Goal: Information Seeking & Learning: Learn about a topic

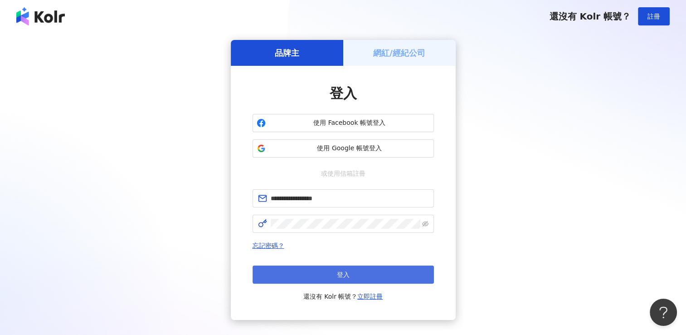
click at [335, 270] on button "登入" at bounding box center [343, 274] width 181 height 18
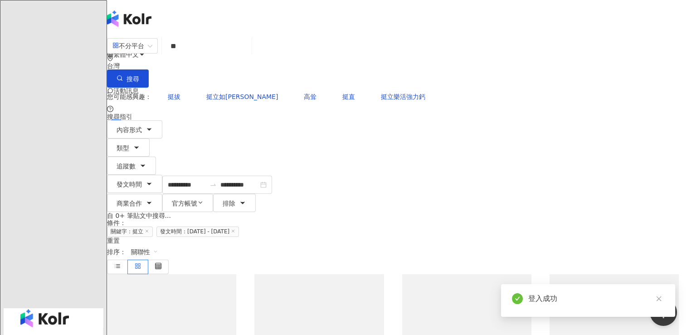
click at [248, 52] on input "**" at bounding box center [207, 46] width 83 height 20
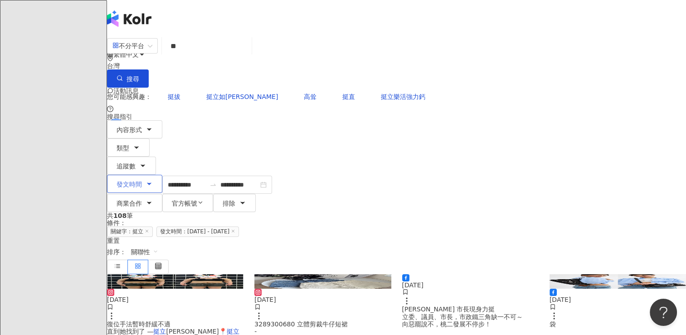
click at [162, 175] on button "發文時間" at bounding box center [134, 184] width 55 height 18
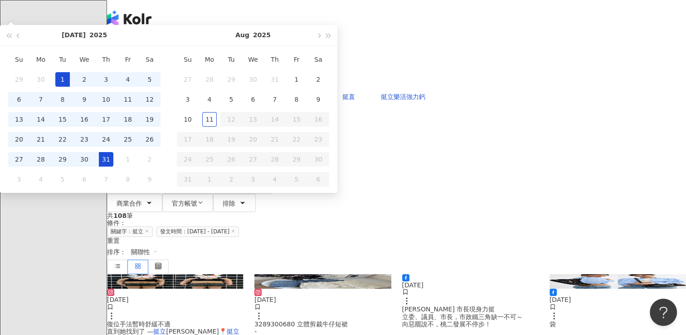
click at [395, 88] on div "您可能感興趣： 挺拔 挺立如松 高耸 挺直 挺立樂活強力鈣" at bounding box center [396, 97] width 579 height 18
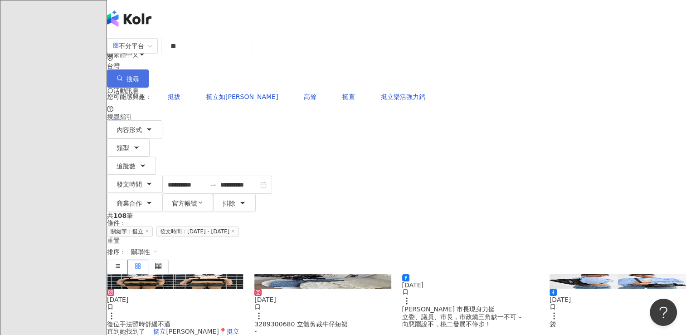
click at [149, 69] on button "搜尋" at bounding box center [128, 78] width 42 height 18
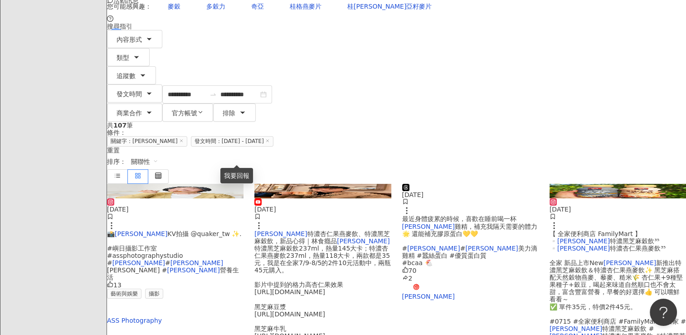
scroll to position [91, 0]
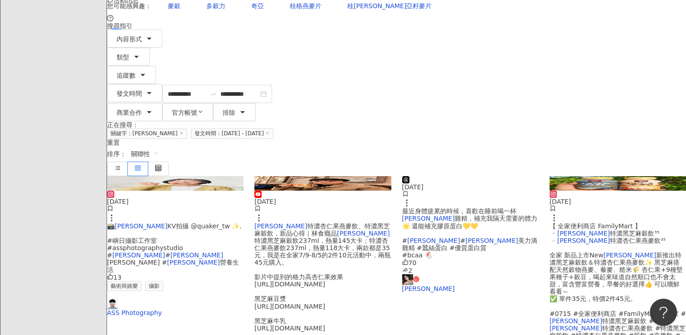
click at [191, 222] on span "KV拍攝 @quaker_tw ✨. #嶼日攝影工作室 #assphotographystudio #" at bounding box center [174, 240] width 135 height 36
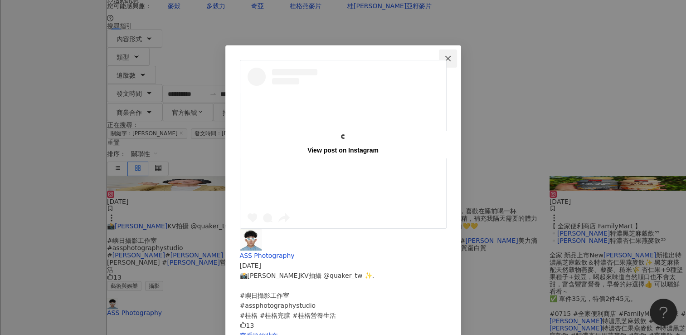
click at [452, 56] on icon "close" at bounding box center [448, 58] width 7 height 7
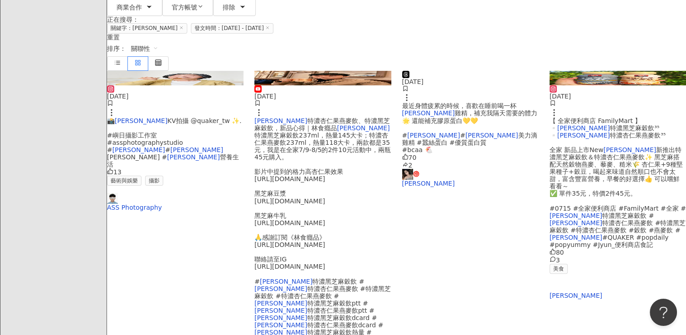
scroll to position [227, 0]
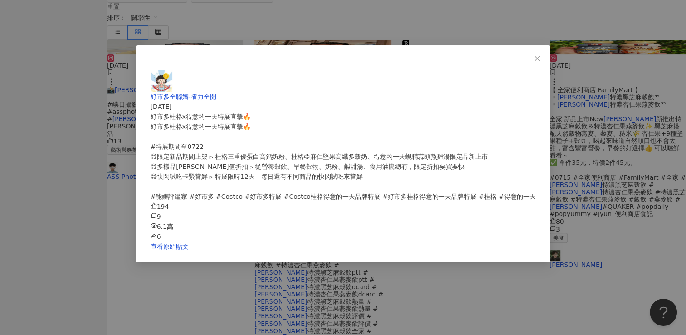
scroll to position [71, 0]
click at [534, 57] on icon "close" at bounding box center [537, 58] width 7 height 7
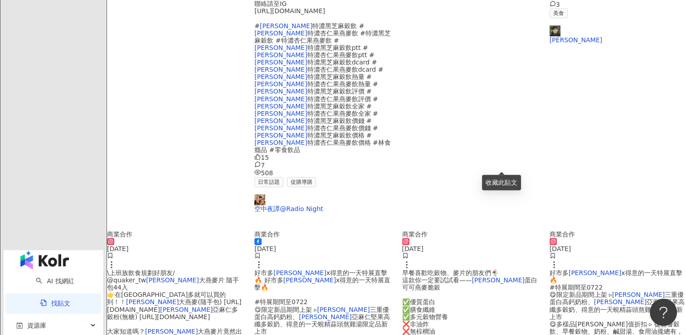
scroll to position [454, 0]
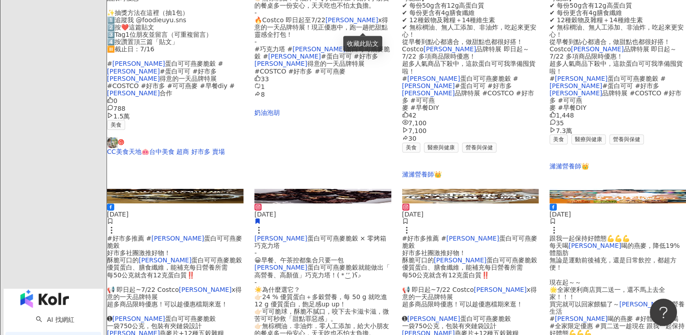
scroll to position [408, 0]
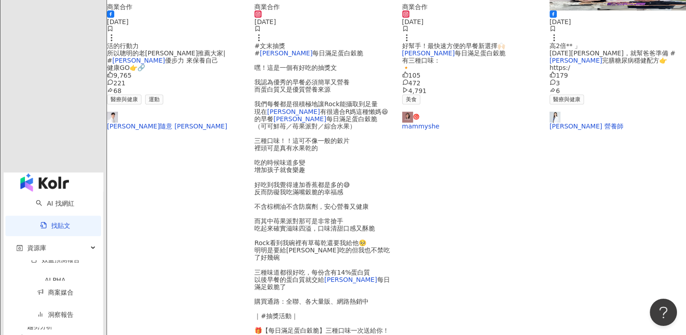
scroll to position [454, 0]
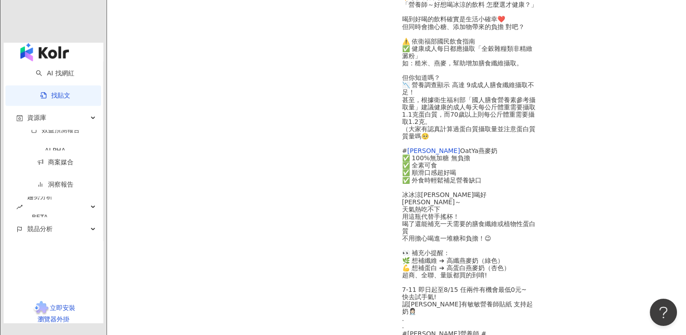
scroll to position [467, 0]
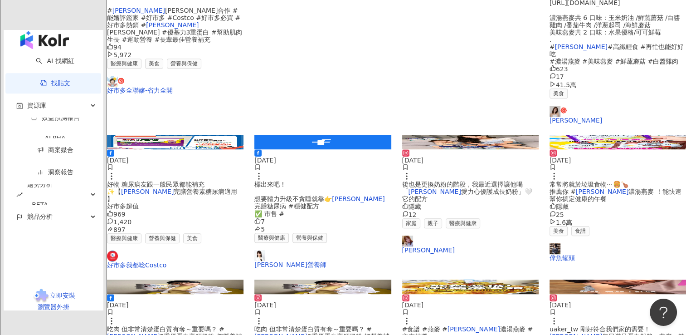
drag, startPoint x: 436, startPoint y: 261, endPoint x: 428, endPoint y: 247, distance: 15.8
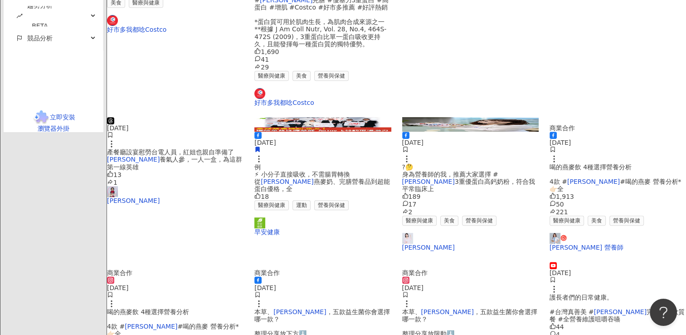
scroll to position [536, 0]
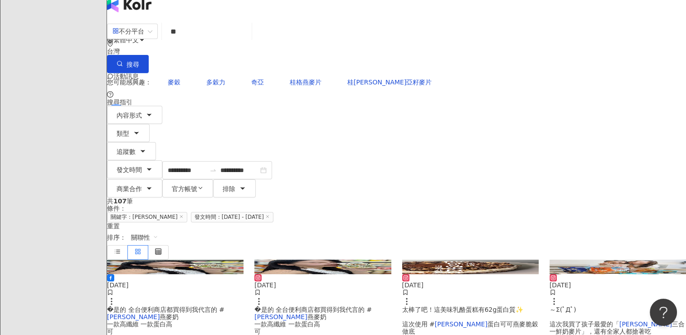
scroll to position [0, 0]
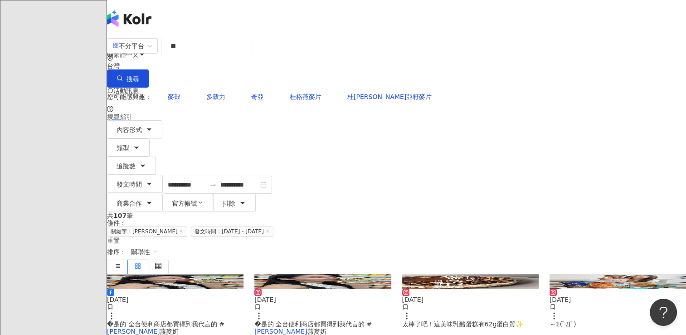
drag, startPoint x: 267, startPoint y: 62, endPoint x: 260, endPoint y: 49, distance: 15.3
click at [185, 54] on div "不分平台 桂格 ** 台灣 搜尋" at bounding box center [396, 61] width 579 height 51
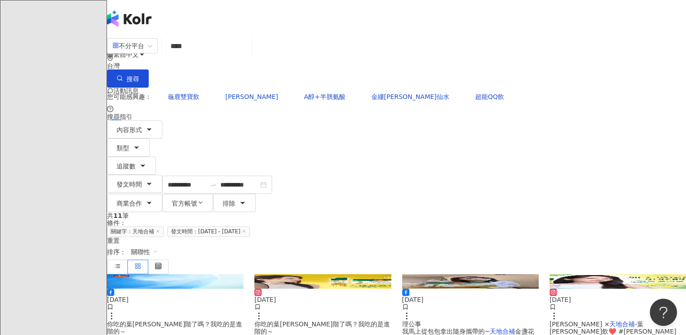
drag, startPoint x: 286, startPoint y: 61, endPoint x: 392, endPoint y: 59, distance: 105.3
click at [183, 53] on div "不分平台 天地合補 **** 台灣 搜尋" at bounding box center [396, 61] width 579 height 51
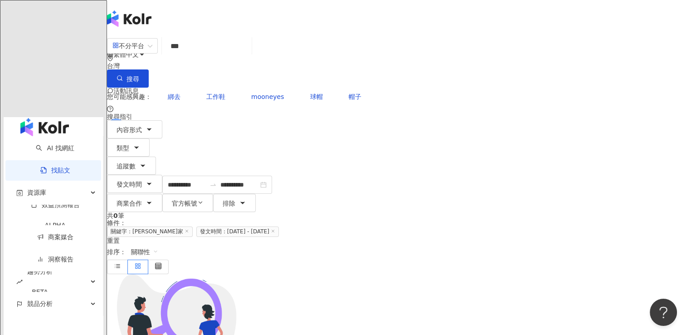
drag, startPoint x: 292, startPoint y: 41, endPoint x: 220, endPoint y: 51, distance: 72.9
click at [182, 49] on div "不分平台 *** 台灣 搜尋" at bounding box center [396, 61] width 579 height 51
drag, startPoint x: 235, startPoint y: 49, endPoint x: 162, endPoint y: 53, distance: 73.2
click at [162, 53] on div "不分平台 康研家 *** 台灣 搜尋" at bounding box center [396, 61] width 579 height 51
drag, startPoint x: 236, startPoint y: 63, endPoint x: 181, endPoint y: 54, distance: 56.0
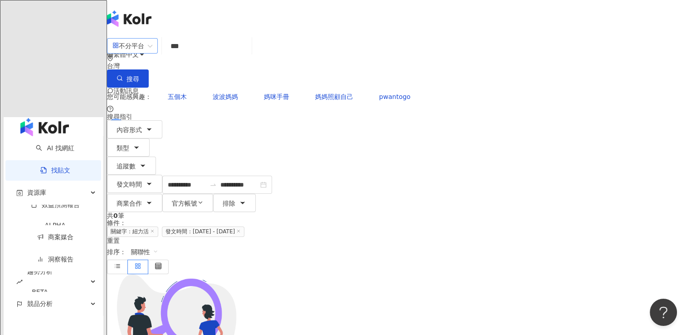
click at [181, 54] on div "不分平台 紐力活 *** 台灣 搜尋" at bounding box center [396, 61] width 579 height 51
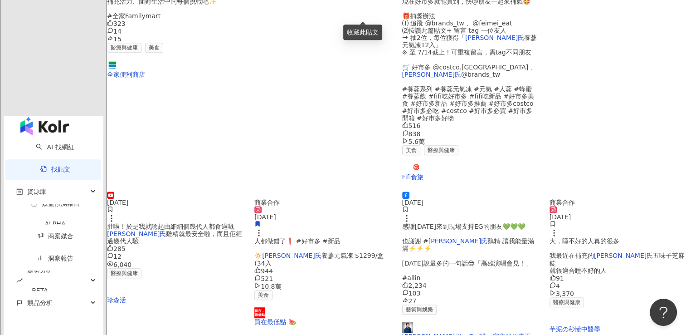
scroll to position [499, 0]
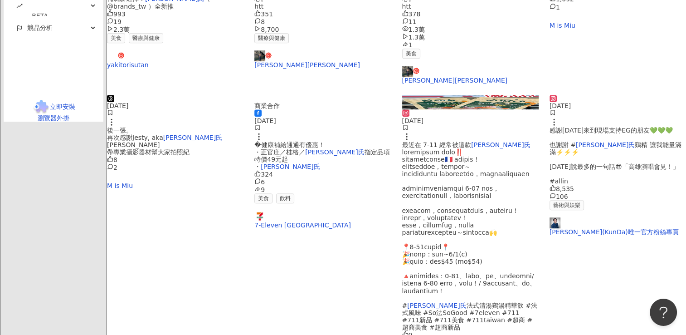
scroll to position [536, 0]
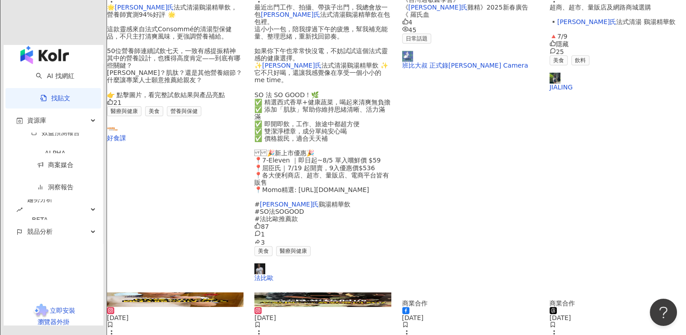
scroll to position [446, 0]
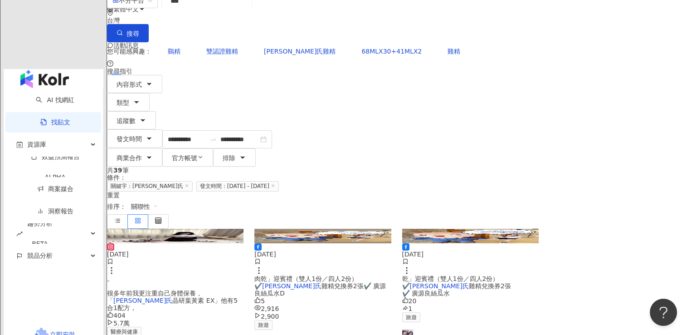
scroll to position [0, 0]
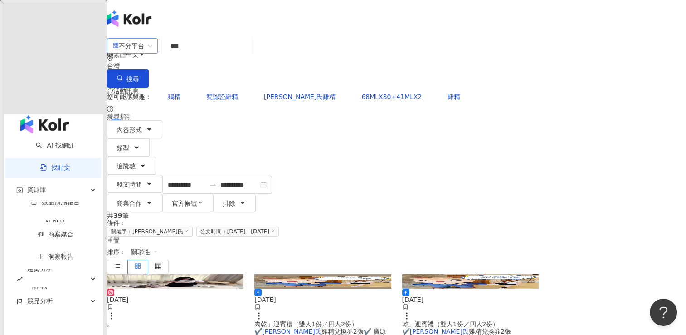
drag, startPoint x: 237, startPoint y: 54, endPoint x: 135, endPoint y: 55, distance: 102.1
click at [126, 53] on div "不分平台 [PERSON_NAME]氏 *** 台灣 搜尋" at bounding box center [396, 61] width 579 height 51
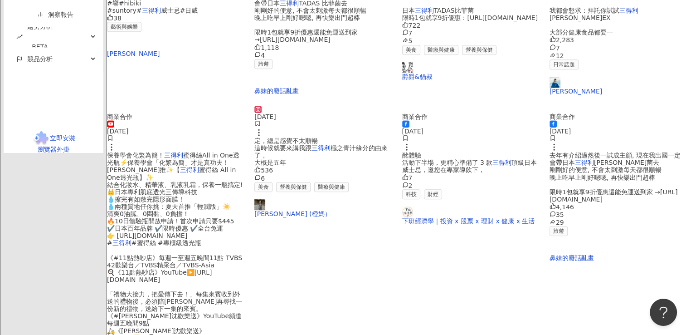
scroll to position [541, 0]
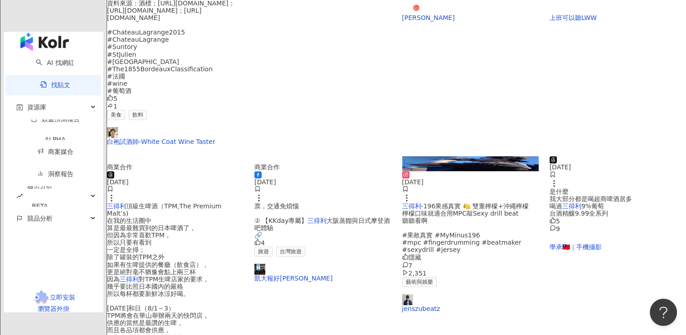
scroll to position [536, 0]
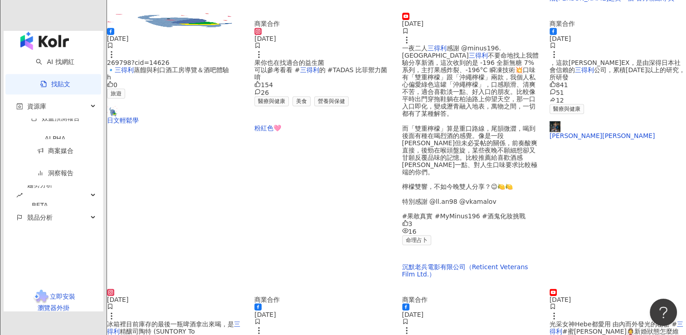
scroll to position [408, 0]
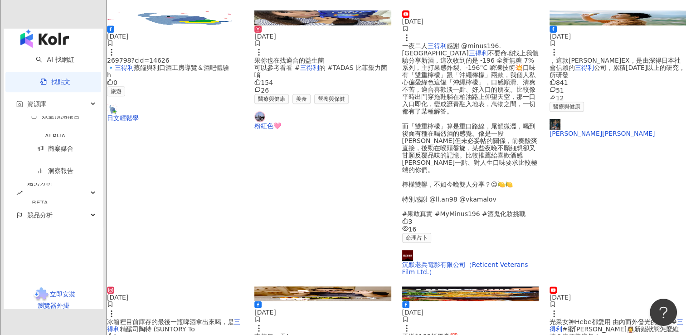
click at [332, 333] on span "支持每一天! 我的行動力秘密武器就是 #" at bounding box center [293, 340] width 77 height 15
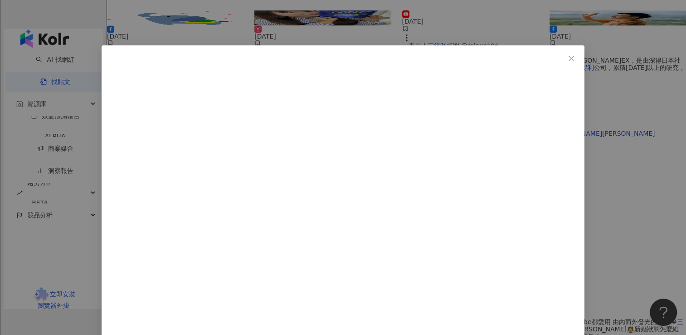
scroll to position [81, 0]
click at [568, 59] on icon "close" at bounding box center [571, 58] width 7 height 7
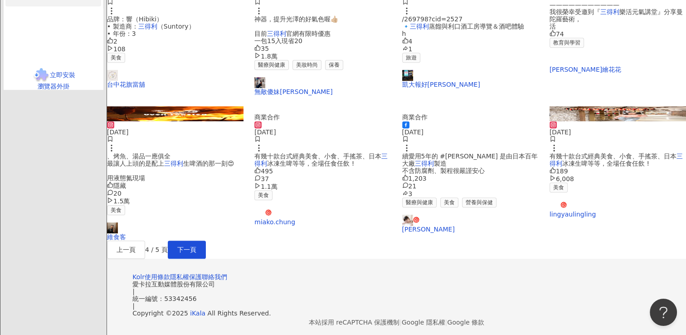
scroll to position [445, 0]
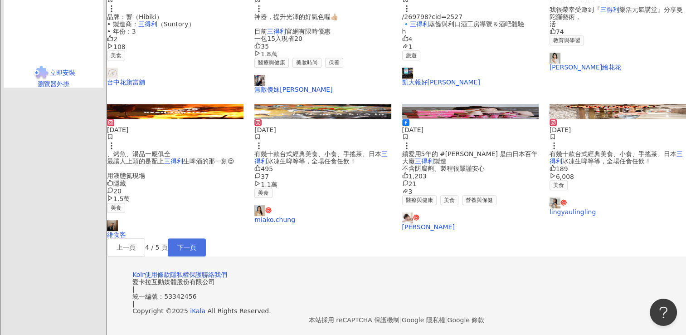
click at [206, 256] on button "下一頁" at bounding box center [187, 247] width 38 height 18
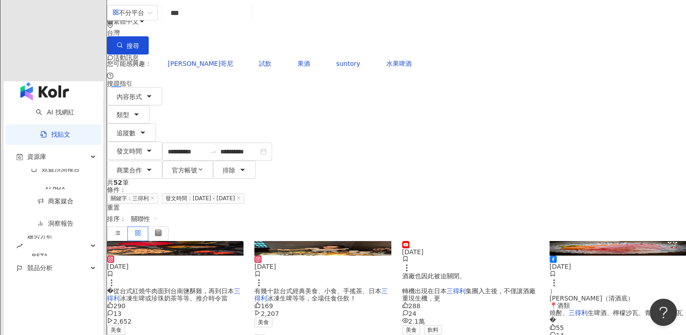
scroll to position [0, 0]
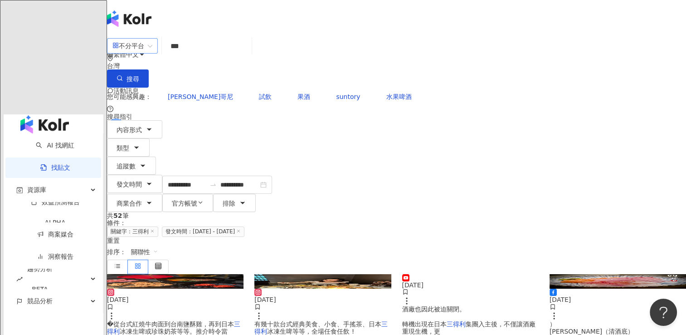
drag, startPoint x: 254, startPoint y: 61, endPoint x: 132, endPoint y: 46, distance: 122.4
click at [132, 46] on div "不分平台 三得利 *** 台灣 搜尋" at bounding box center [396, 61] width 579 height 51
type input "*"
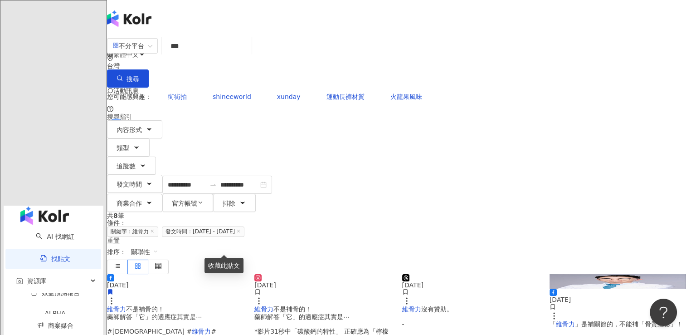
click at [183, 305] on span "不是補骨的！ 藥師解答「它」的適應症其實是⋯ #[DEMOGRAPHIC_DATA] #" at bounding box center [154, 319] width 95 height 29
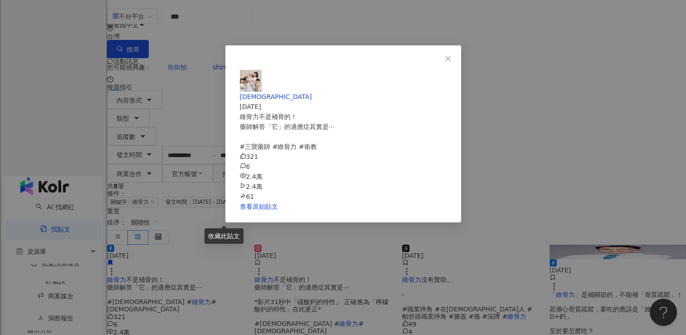
scroll to position [45, 0]
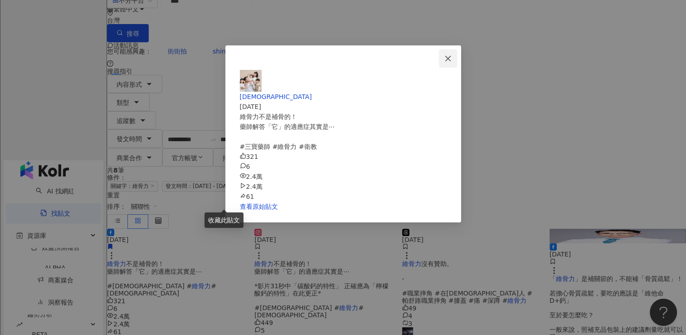
click at [457, 53] on button "Close" at bounding box center [448, 58] width 18 height 18
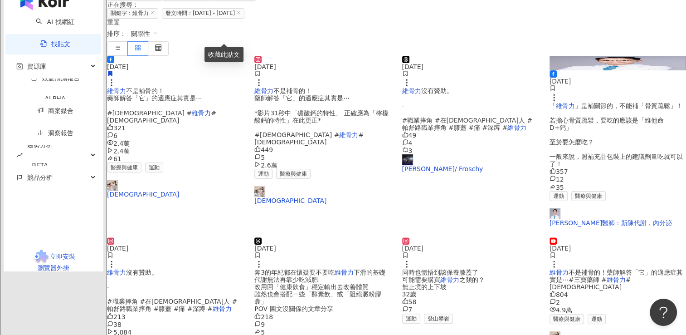
scroll to position [227, 0]
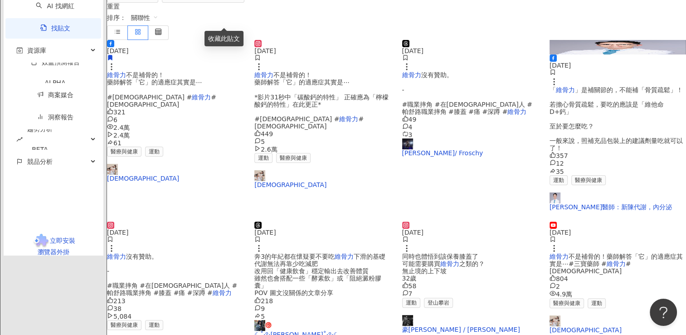
click at [346, 253] on span "下滑的基礎代謝無法再靠少吃減肥 改用回「健康飲食」穩定輸出去改善體質 雖然也會搭配一些「酵素飲」或「阻絕澱粉膠囊」 POV 圖文沒關係的文章分享" at bounding box center [320, 275] width 131 height 44
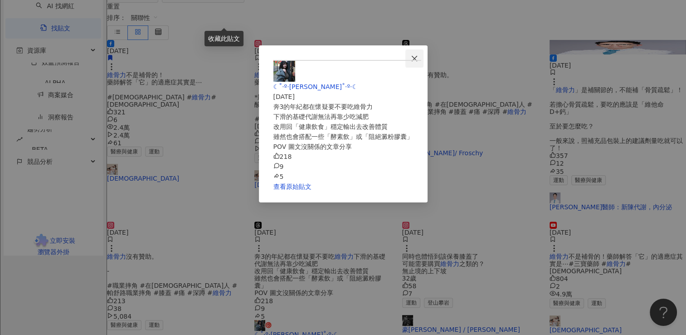
click at [424, 59] on span "Close" at bounding box center [415, 58] width 18 height 7
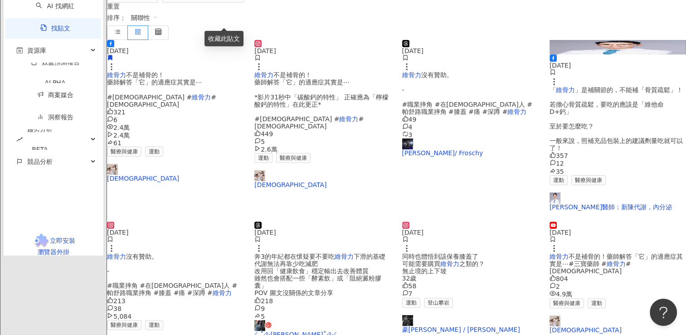
click at [477, 253] on span "同時也體悟到該保養膝蓋了 可能需要購買" at bounding box center [440, 260] width 76 height 15
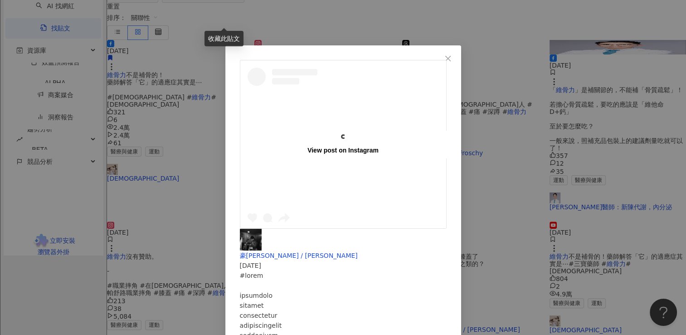
scroll to position [136, 0]
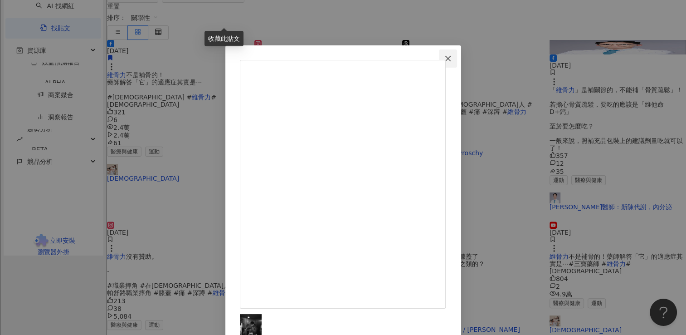
click at [452, 56] on icon "close" at bounding box center [448, 58] width 7 height 7
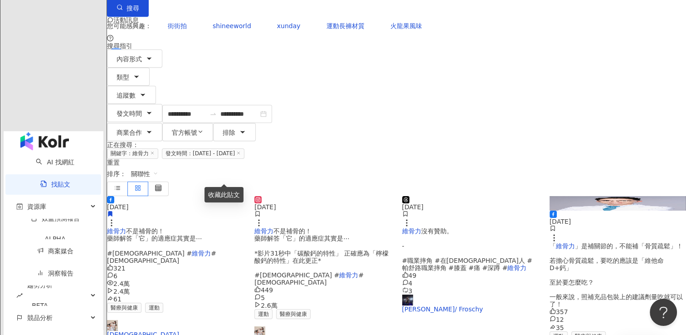
scroll to position [0, 0]
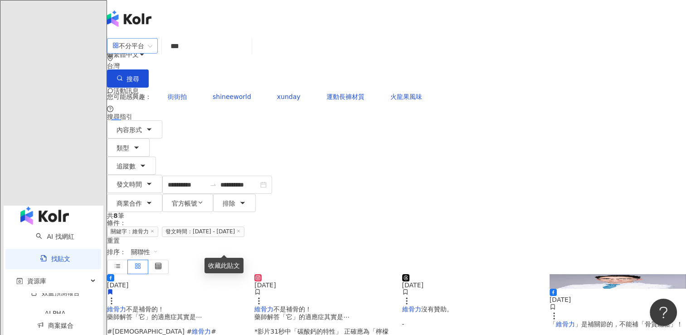
drag, startPoint x: 252, startPoint y: 53, endPoint x: 160, endPoint y: 53, distance: 91.6
click at [160, 53] on div "不分平台 維骨力 *** 台灣 搜尋" at bounding box center [396, 61] width 579 height 51
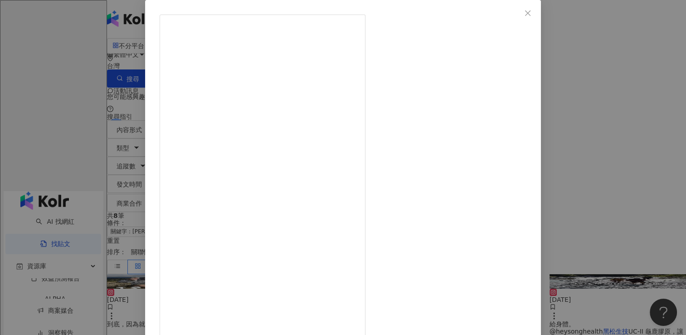
scroll to position [73, 0]
click at [588, 54] on div "御風泊客/[PERSON_NAME]老師 [DATE] 182 2 2萬 查看原始貼文" at bounding box center [343, 167] width 686 height 335
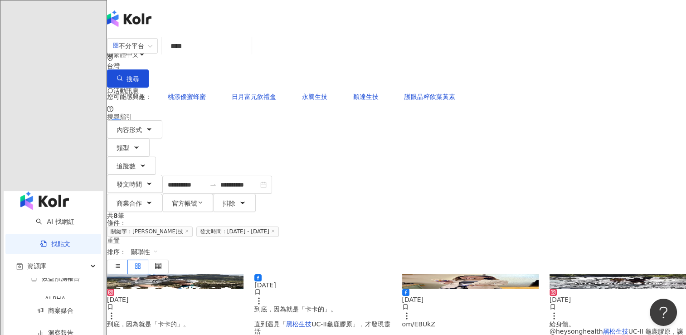
click at [334, 320] on span "UC-II龜鹿膠原」，才發現靈活" at bounding box center [323, 327] width 136 height 15
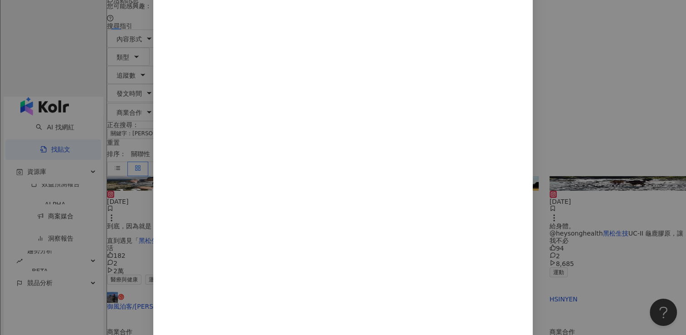
scroll to position [196, 0]
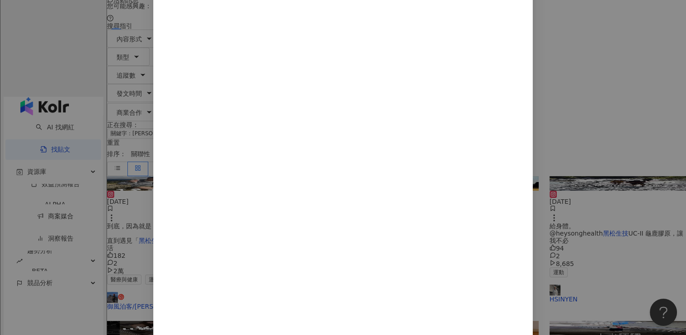
click at [592, 49] on div "御風泊客/[PERSON_NAME]老師 [DATE] 身為登山嚮導，這是我保持靈活的秘密武器～ 35 3 931 查看原始貼文" at bounding box center [343, 167] width 686 height 335
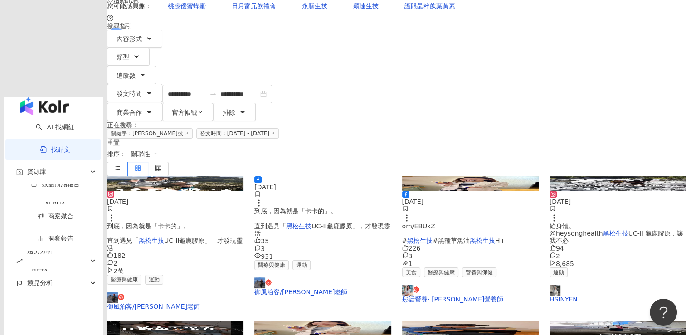
click at [601, 230] on span "UC-II 龜鹿膠原，讓我不必" at bounding box center [617, 237] width 134 height 15
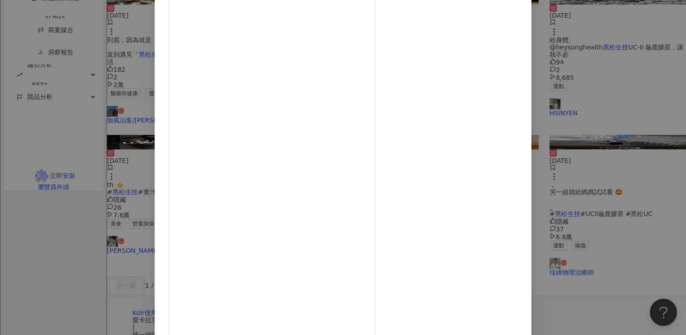
scroll to position [318, 0]
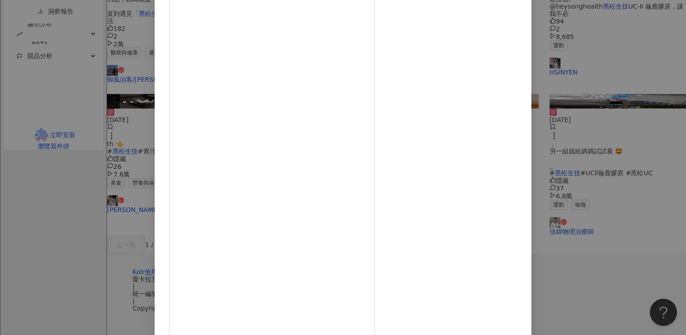
click at [578, 150] on div "HSINYEN [DATE] 94 2 8,685 查看原始貼文" at bounding box center [343, 167] width 686 height 335
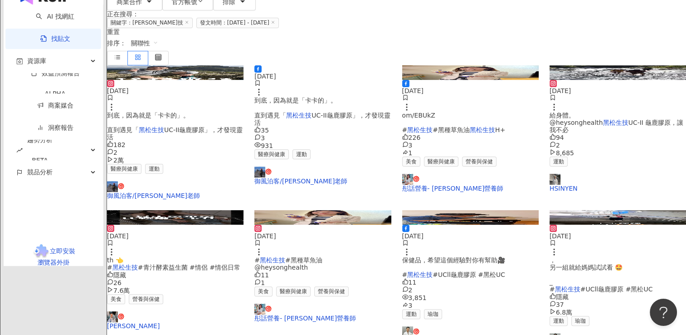
scroll to position [181, 0]
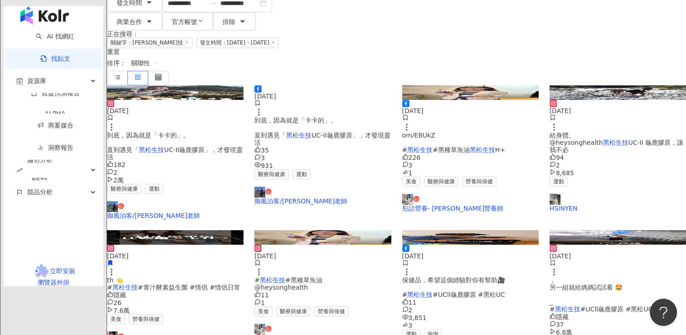
click at [479, 291] on span "#UCll龜鹿膠原 #黑松UC" at bounding box center [469, 294] width 73 height 7
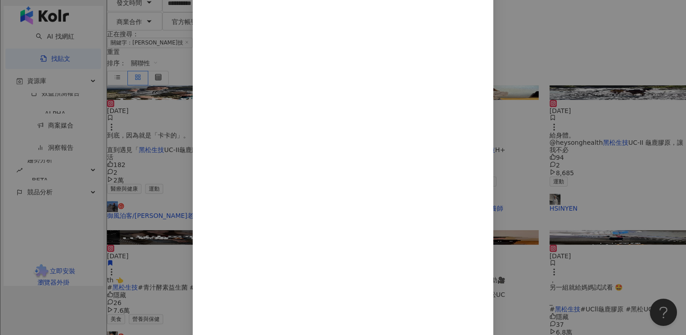
scroll to position [178, 0]
click at [568, 49] on div "佳緯物理治療師 [DATE] 媽媽最近說：騎腳踏車回來常常覺得卡卡的，好像比較不舒服💥 11 2 3,851 3 查看原始貼文" at bounding box center [343, 167] width 686 height 335
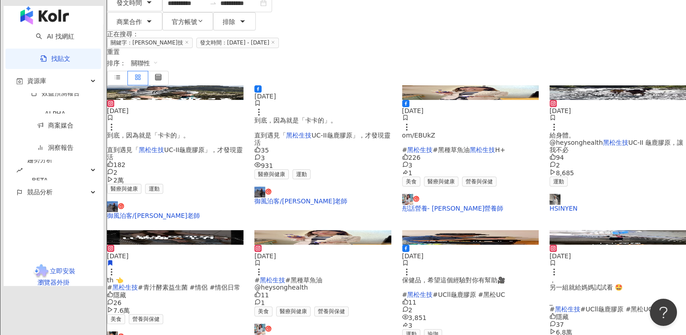
click at [611, 305] on span "#UCll龜鹿膠原 #黑松UC" at bounding box center [616, 308] width 73 height 7
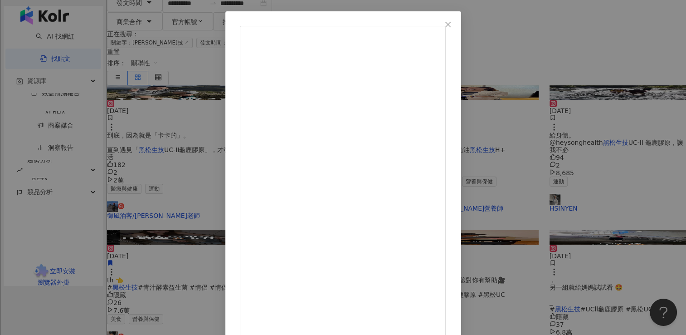
scroll to position [62, 0]
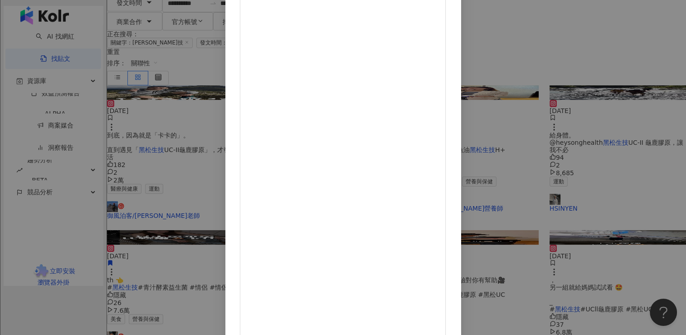
click at [579, 38] on div "佳緯物理治療師 [DATE] 隱藏 37 6.8萬 查看原始貼文" at bounding box center [343, 167] width 686 height 335
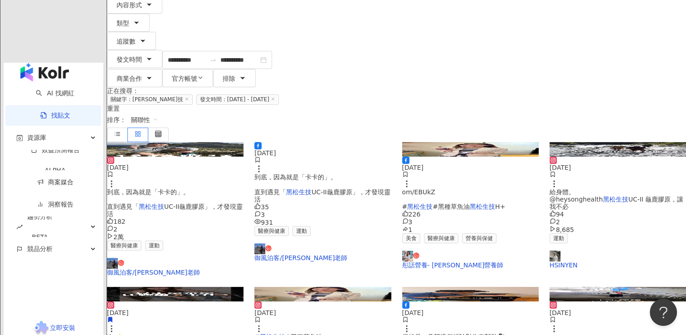
scroll to position [0, 0]
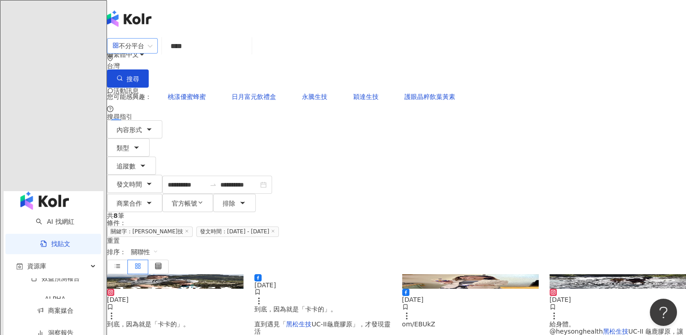
drag, startPoint x: 196, startPoint y: 59, endPoint x: 181, endPoint y: 62, distance: 14.4
click at [181, 62] on div "不分平台 黑松生技 **** 台灣 搜尋" at bounding box center [396, 61] width 579 height 51
type input "*"
type input "**"
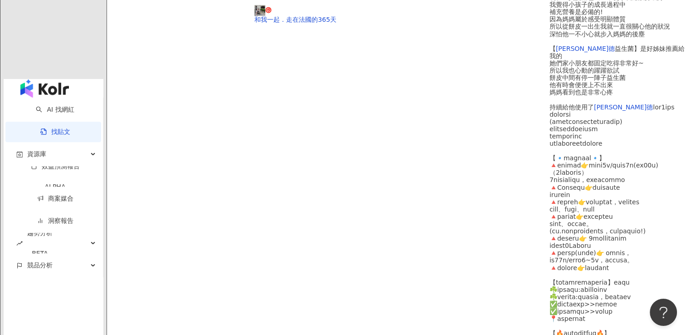
scroll to position [454, 0]
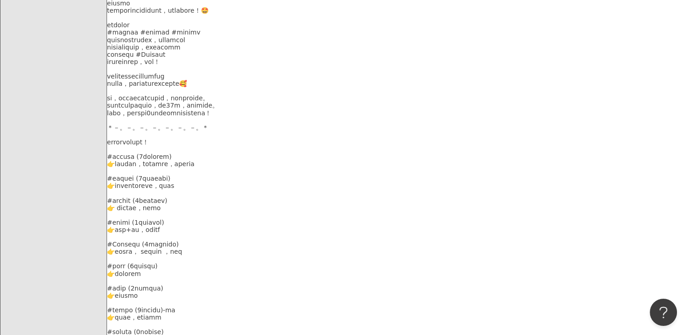
scroll to position [458, 0]
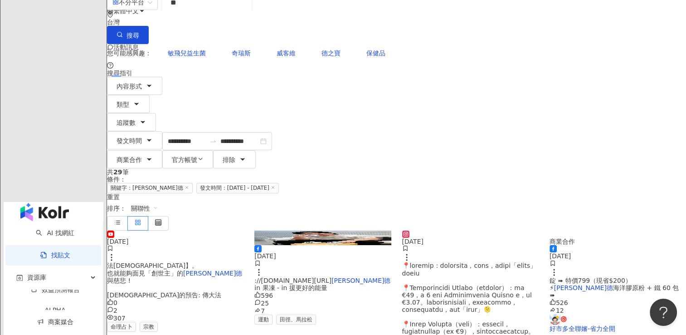
scroll to position [136, 0]
